Goal: Information Seeking & Learning: Learn about a topic

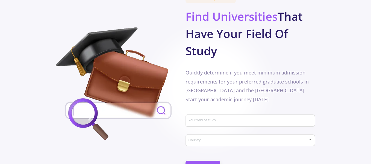
scroll to position [297, 0]
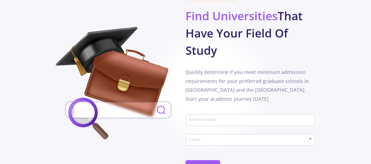
click at [190, 112] on div "Your field of study" at bounding box center [250, 119] width 125 height 14
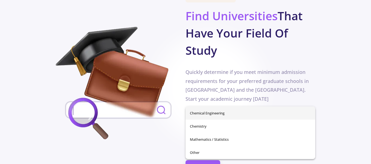
type input "h"
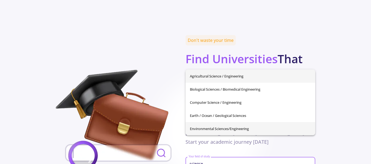
scroll to position [254, 0]
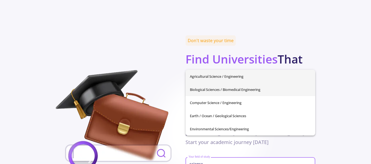
click at [251, 89] on span "Biological Sciences / Biomedical Engineering" at bounding box center [250, 89] width 121 height 13
type input "Biological Sciences / Biomedical Engineering"
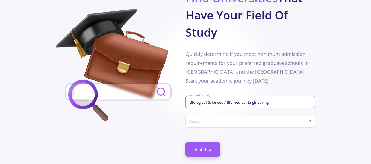
scroll to position [317, 0]
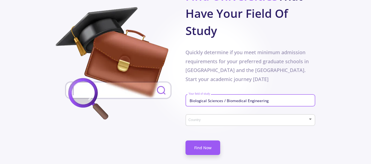
click at [240, 112] on div "Country" at bounding box center [250, 119] width 125 height 14
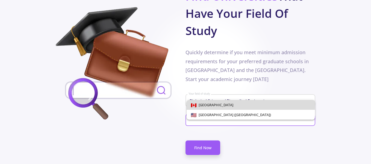
click at [213, 104] on span "[GEOGRAPHIC_DATA]" at bounding box center [251, 105] width 120 height 10
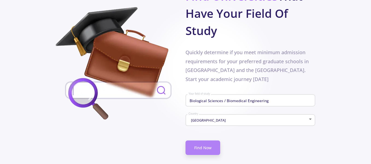
click at [200, 140] on link "Find Now" at bounding box center [203, 147] width 35 height 14
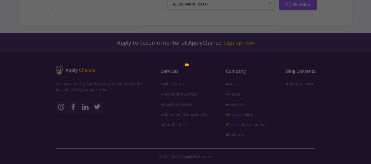
scroll to position [131, 0]
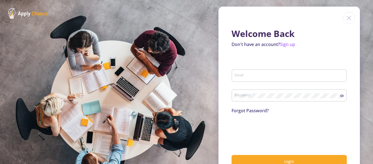
click at [347, 19] on img at bounding box center [349, 18] width 12 height 12
